Goal: Transaction & Acquisition: Purchase product/service

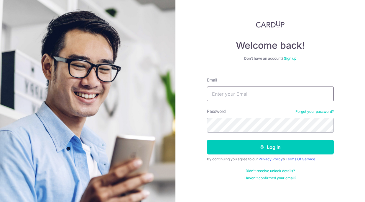
click at [228, 93] on input "Email" at bounding box center [270, 93] width 127 height 15
type input "daphhhne@gmail.com"
click at [207, 140] on button "Log in" at bounding box center [270, 147] width 127 height 15
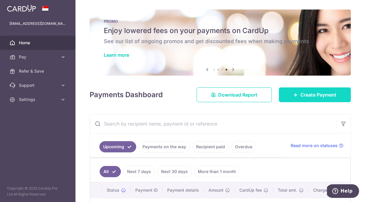
click at [301, 93] on span "Create Payment" at bounding box center [319, 94] width 36 height 7
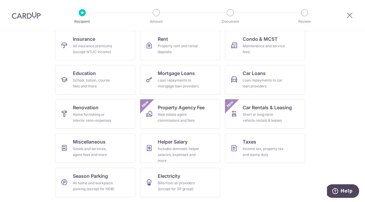
scroll to position [62, 0]
click at [83, 114] on div "Home furnishing or interior reno-expenses" at bounding box center [94, 118] width 42 height 12
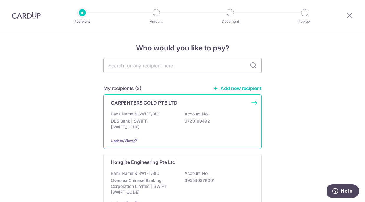
click at [148, 110] on div "CARPENTERS GOLD PTE LTD Bank Name & SWIFT/BIC: DBS Bank | SWIFT: [SWIFT_CODE] A…" at bounding box center [183, 121] width 158 height 55
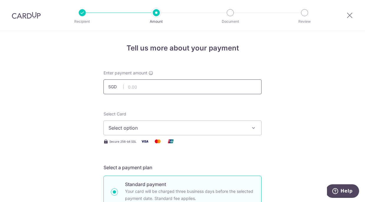
click at [132, 89] on input "text" at bounding box center [183, 86] width 158 height 15
type input "5,000.00"
click at [136, 129] on span "Select option" at bounding box center [178, 127] width 138 height 7
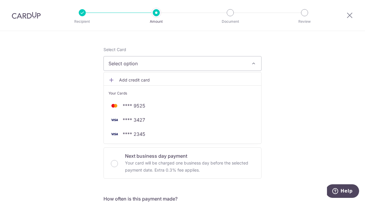
scroll to position [65, 0]
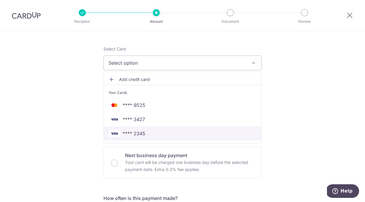
click at [137, 133] on span "**** 2345" at bounding box center [134, 133] width 23 height 7
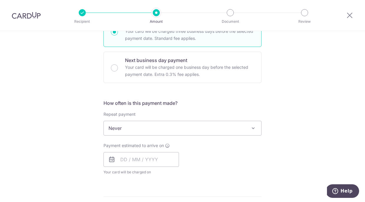
scroll to position [162, 0]
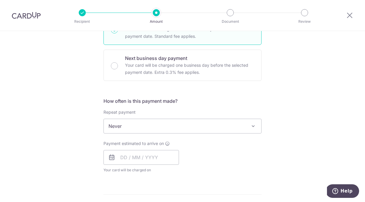
click at [145, 127] on span "Never" at bounding box center [183, 126] width 158 height 14
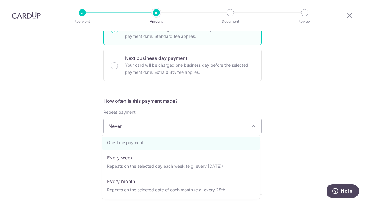
scroll to position [0, 0]
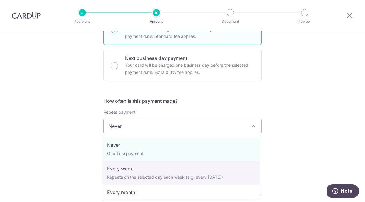
select select "2"
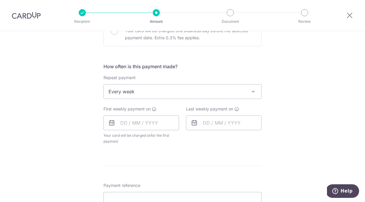
scroll to position [196, 0]
click at [135, 119] on input "text" at bounding box center [142, 123] width 76 height 15
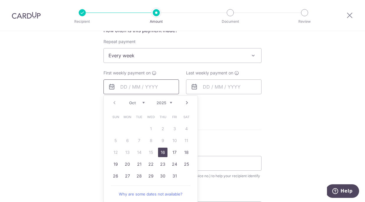
scroll to position [231, 0]
click at [159, 154] on link "16" at bounding box center [162, 153] width 9 height 9
type input "16/10/2025"
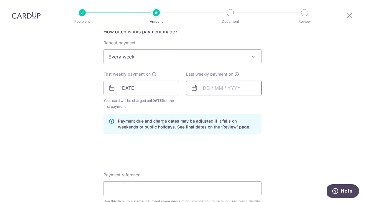
click at [223, 88] on input "text" at bounding box center [224, 88] width 76 height 15
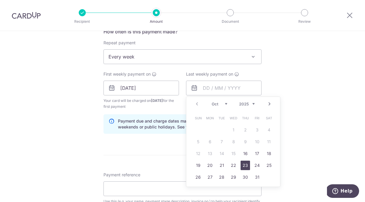
click at [243, 165] on link "23" at bounding box center [245, 165] width 9 height 9
type input "23/10/2025"
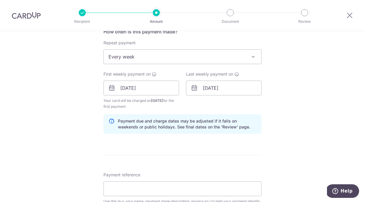
click at [264, 125] on div "Tell us more about your payment Enter payment amount SGD 5,000.00 5000.00 Selec…" at bounding box center [182, 101] width 365 height 603
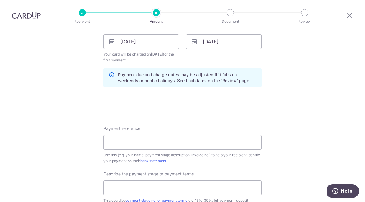
scroll to position [279, 0]
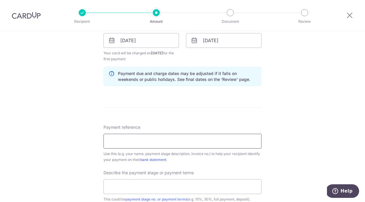
click at [182, 142] on input "Payment reference" at bounding box center [183, 141] width 158 height 15
click at [139, 140] on input "3rd pymt 30% and VO 2K" at bounding box center [183, 141] width 158 height 15
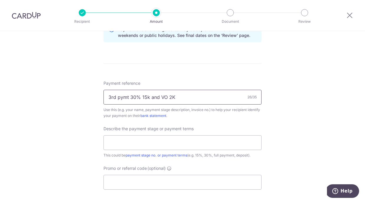
scroll to position [323, 0]
click at [151, 98] on input "3rd pymt 30% 15k and VO 2K" at bounding box center [183, 97] width 158 height 15
type input "3rd pymt 30% 15k and VO 2K"
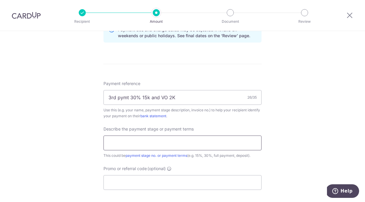
click at [143, 146] on input "text" at bounding box center [183, 142] width 158 height 15
paste input "3rd pymt 30% 15k and VO 2K"
type input "3rd pymt 30% 15k and VO 2K"
click at [140, 98] on input "3rd pymt 30% 15k and VO 2K" at bounding box center [183, 97] width 158 height 15
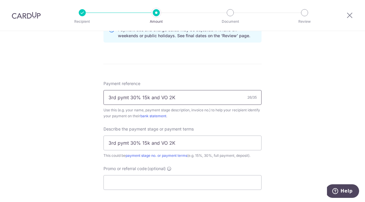
click at [140, 98] on input "3rd pymt 30% 15k and VO 2K" at bounding box center [183, 97] width 158 height 15
click at [156, 97] on input "223A Mt Vernon Rd #05-144" at bounding box center [183, 97] width 158 height 15
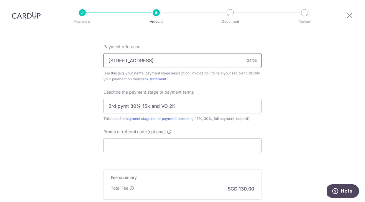
scroll to position [358, 0]
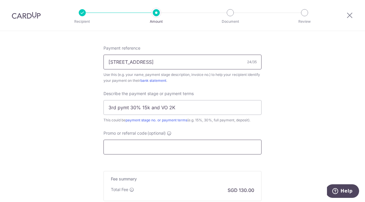
type input "[STREET_ADDRESS]"
click at [145, 149] on input "Promo or referral code (optional)" at bounding box center [183, 147] width 158 height 15
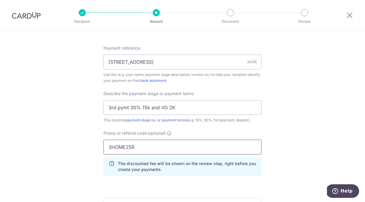
type input "3HOME25R"
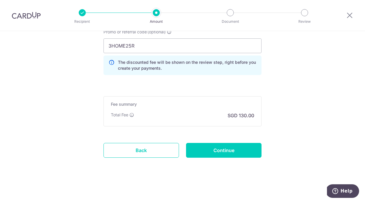
scroll to position [459, 0]
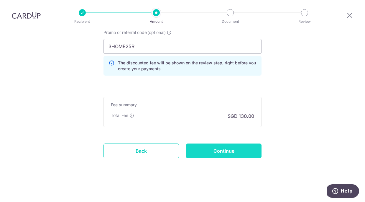
click at [205, 153] on input "Continue" at bounding box center [224, 150] width 76 height 15
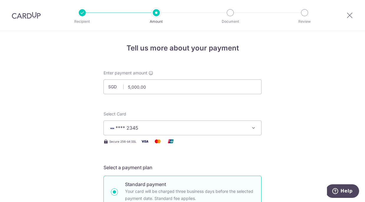
scroll to position [19, 0]
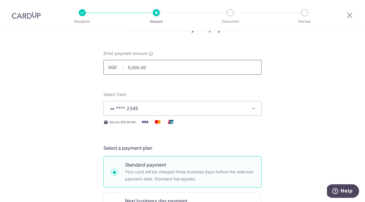
click at [131, 69] on input "5,000.00" at bounding box center [183, 67] width 158 height 15
type input "5"
type input "8,500.00"
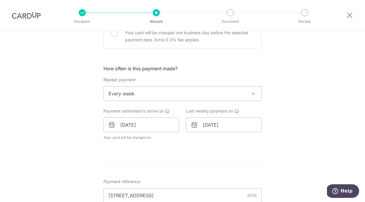
scroll to position [240, 0]
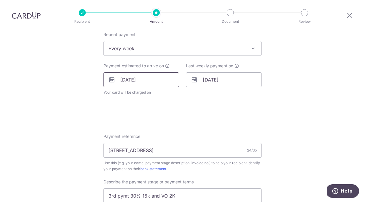
click at [125, 78] on input "16/10/2025" at bounding box center [142, 79] width 76 height 15
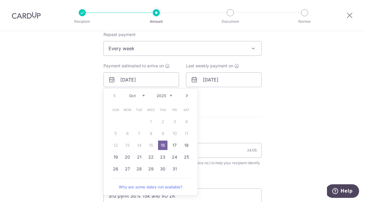
click at [71, 115] on div "Tell us more about your payment Enter payment amount SGD 8,500.00 8500.00 Selec…" at bounding box center [182, 95] width 365 height 608
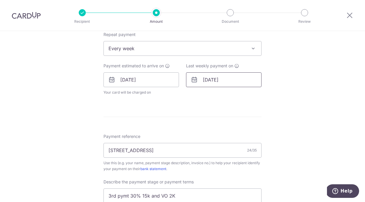
click at [202, 80] on input "23/10/2025" at bounding box center [224, 79] width 76 height 15
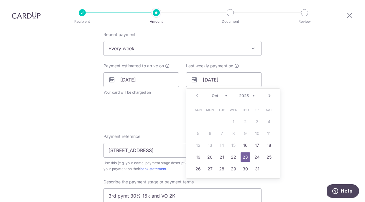
click at [62, 121] on div "Tell us more about your payment Enter payment amount SGD 8,500.00 8500.00 Selec…" at bounding box center [182, 95] width 365 height 608
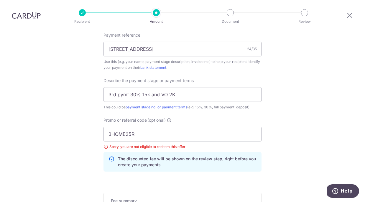
scroll to position [383, 0]
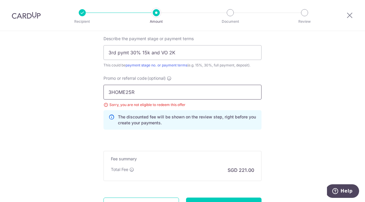
click at [125, 93] on input "3HOME25R" at bounding box center [183, 92] width 158 height 15
type input "REC185"
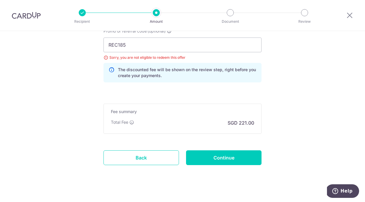
scroll to position [434, 0]
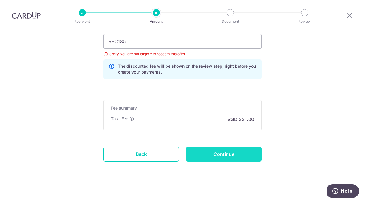
click at [212, 153] on input "Continue" at bounding box center [224, 154] width 76 height 15
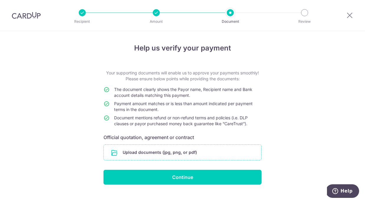
click at [173, 155] on input "file" at bounding box center [183, 152] width 158 height 15
click at [171, 147] on input "file" at bounding box center [183, 152] width 158 height 15
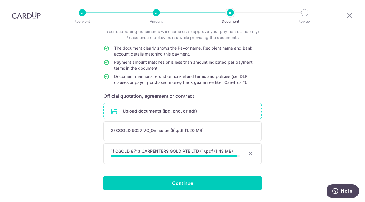
scroll to position [43, 0]
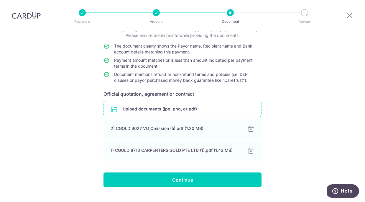
click at [186, 110] on input "file" at bounding box center [183, 108] width 158 height 15
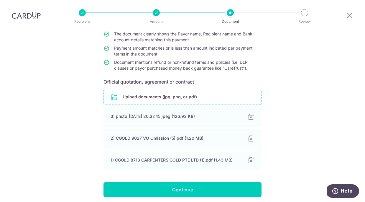
scroll to position [78, 0]
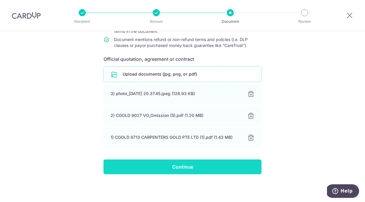
click at [190, 164] on input "Continue" at bounding box center [183, 166] width 158 height 15
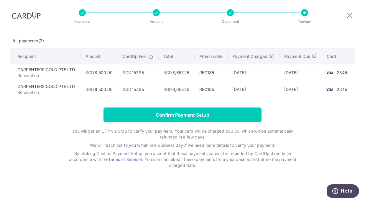
scroll to position [29, 0]
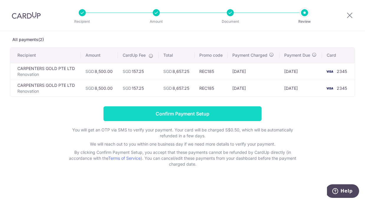
click at [229, 115] on input "Confirm Payment Setup" at bounding box center [183, 113] width 158 height 15
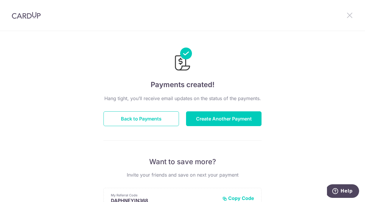
click at [353, 13] on icon at bounding box center [349, 15] width 7 height 7
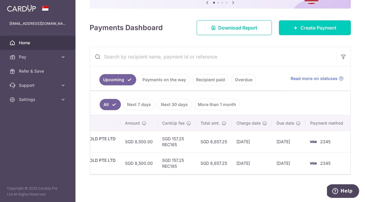
scroll to position [64, 0]
